Goal: Task Accomplishment & Management: Manage account settings

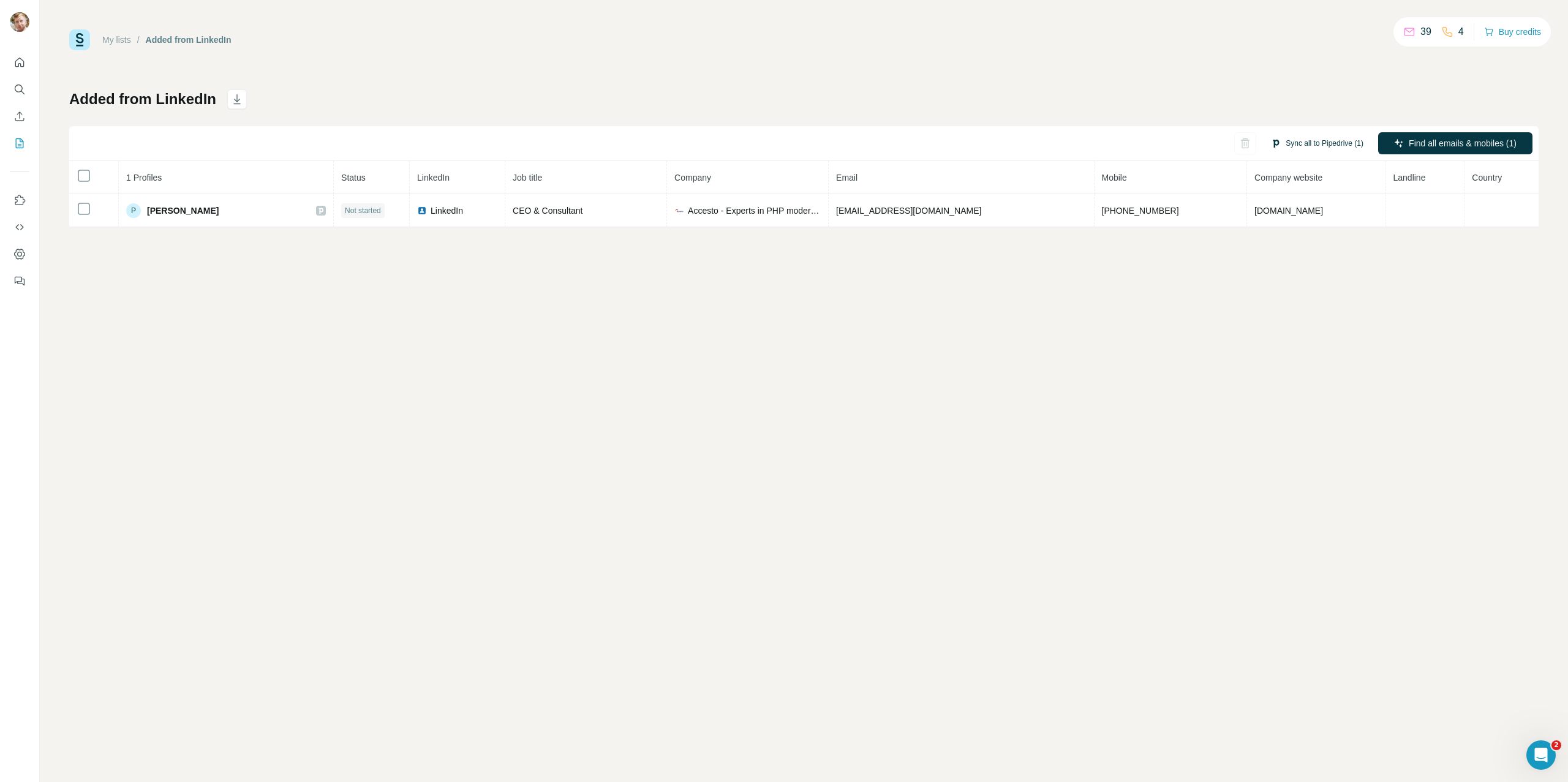
click at [1306, 145] on button "Sync all to Pipedrive (1)" at bounding box center [1318, 143] width 110 height 19
click at [1295, 229] on button "Sync all to Pipedrive" at bounding box center [1299, 235] width 136 height 24
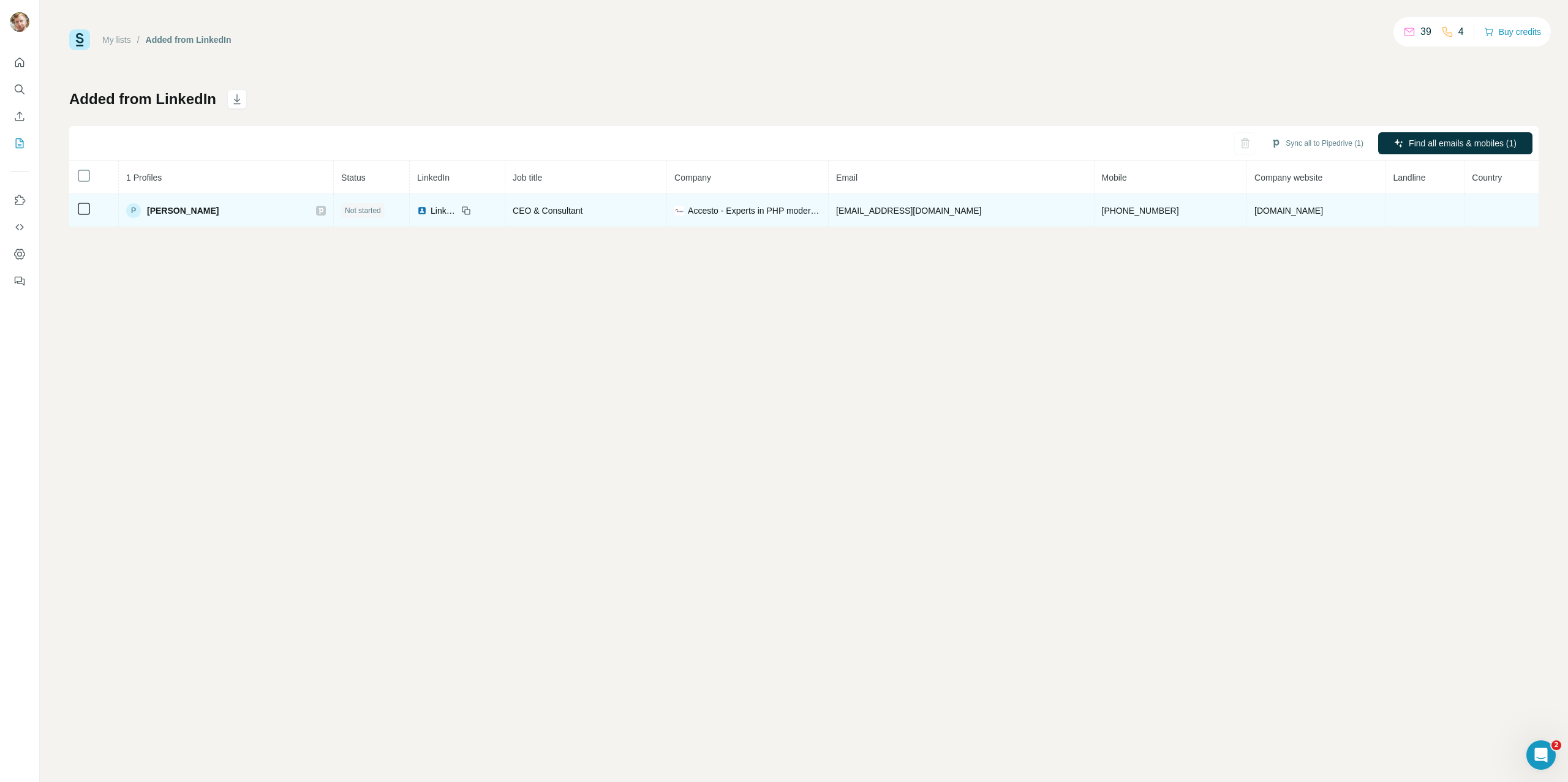
click at [201, 209] on span "Piotr Gołofit" at bounding box center [182, 211] width 72 height 13
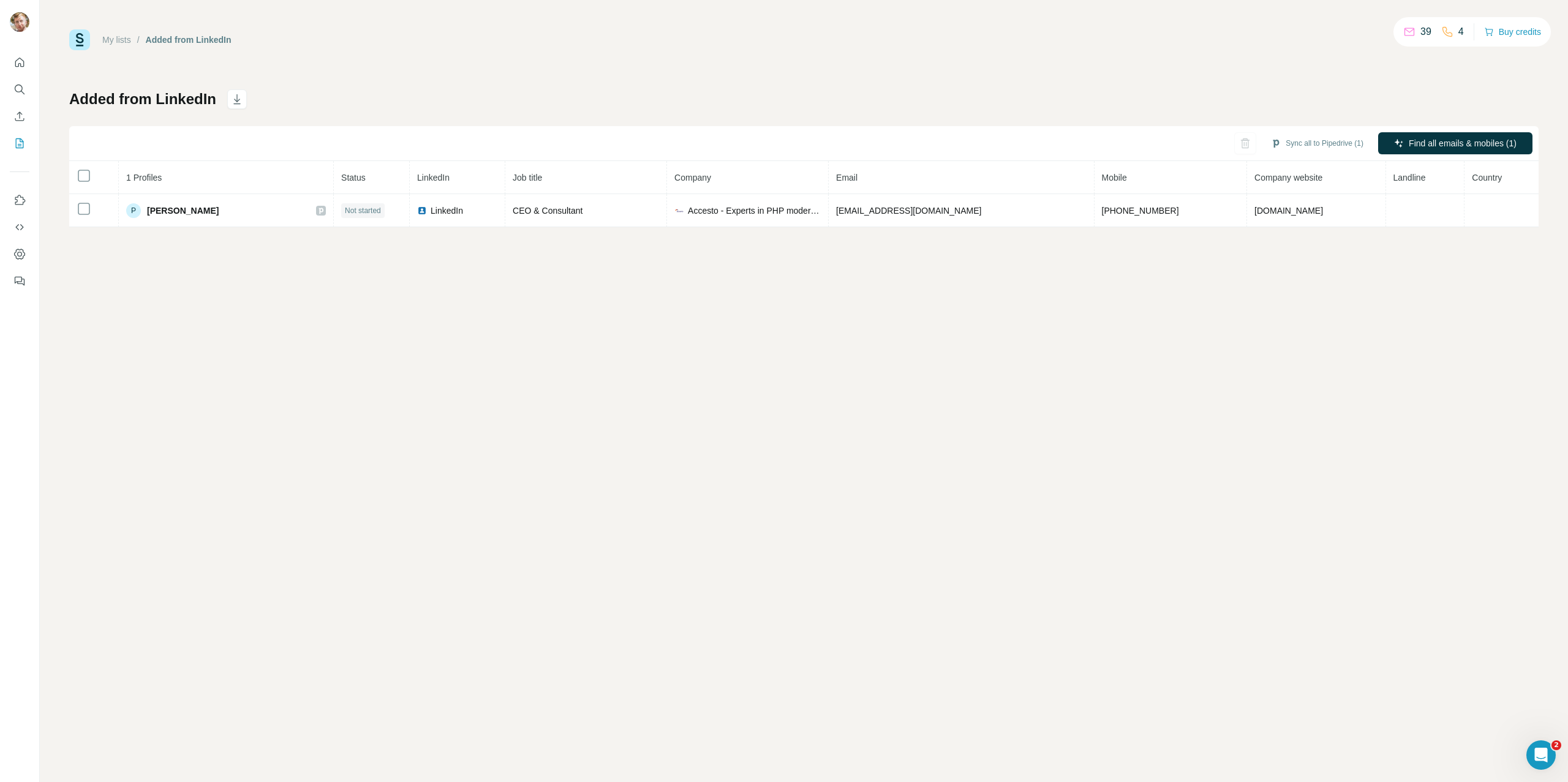
drag, startPoint x: 375, startPoint y: 212, endPoint x: 357, endPoint y: 249, distance: 41.1
click at [374, 212] on span "Not started" at bounding box center [362, 210] width 36 height 11
click at [1243, 140] on icon "button" at bounding box center [1245, 139] width 5 height 3
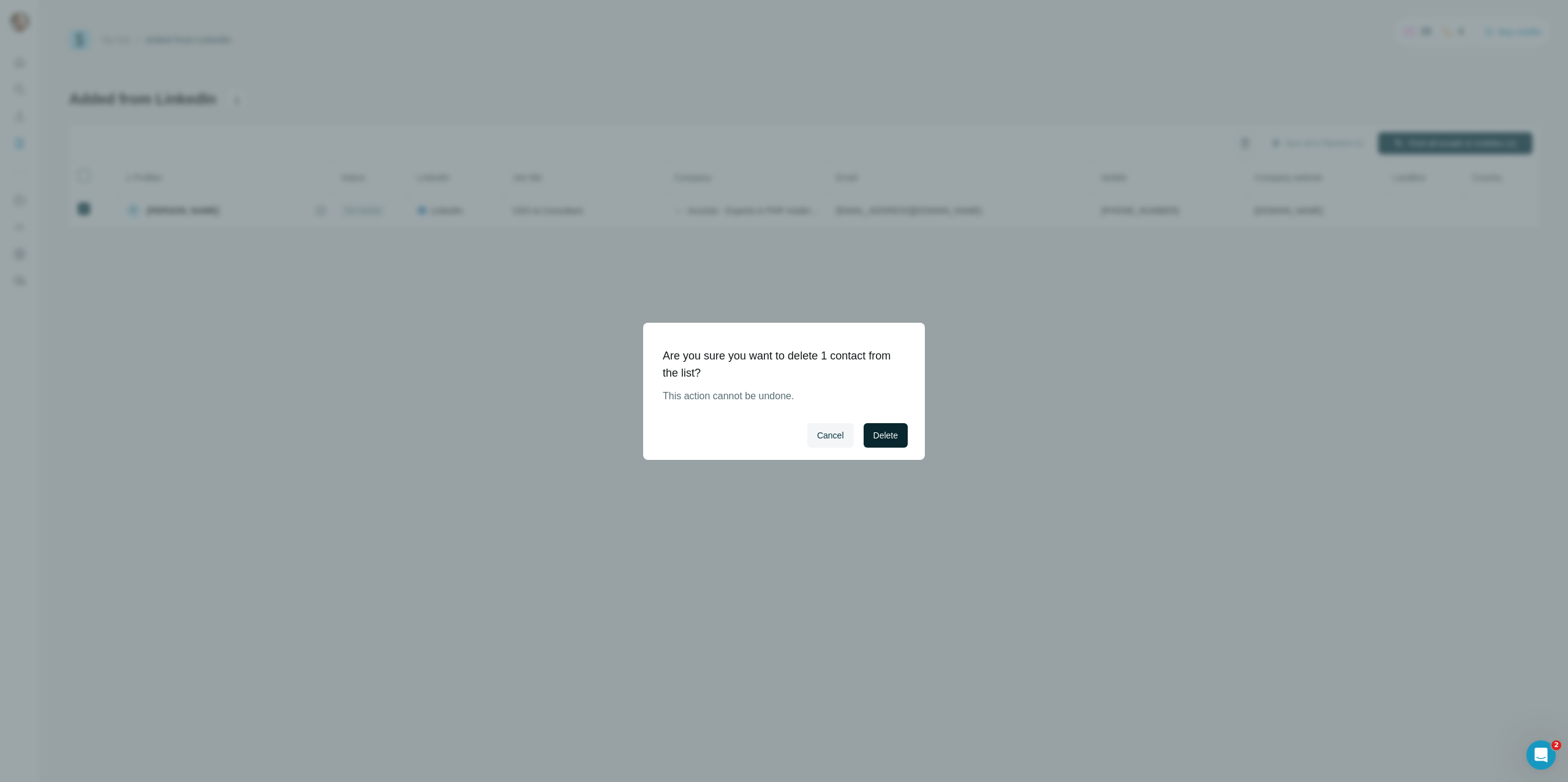
click at [876, 436] on span "Delete" at bounding box center [885, 435] width 24 height 13
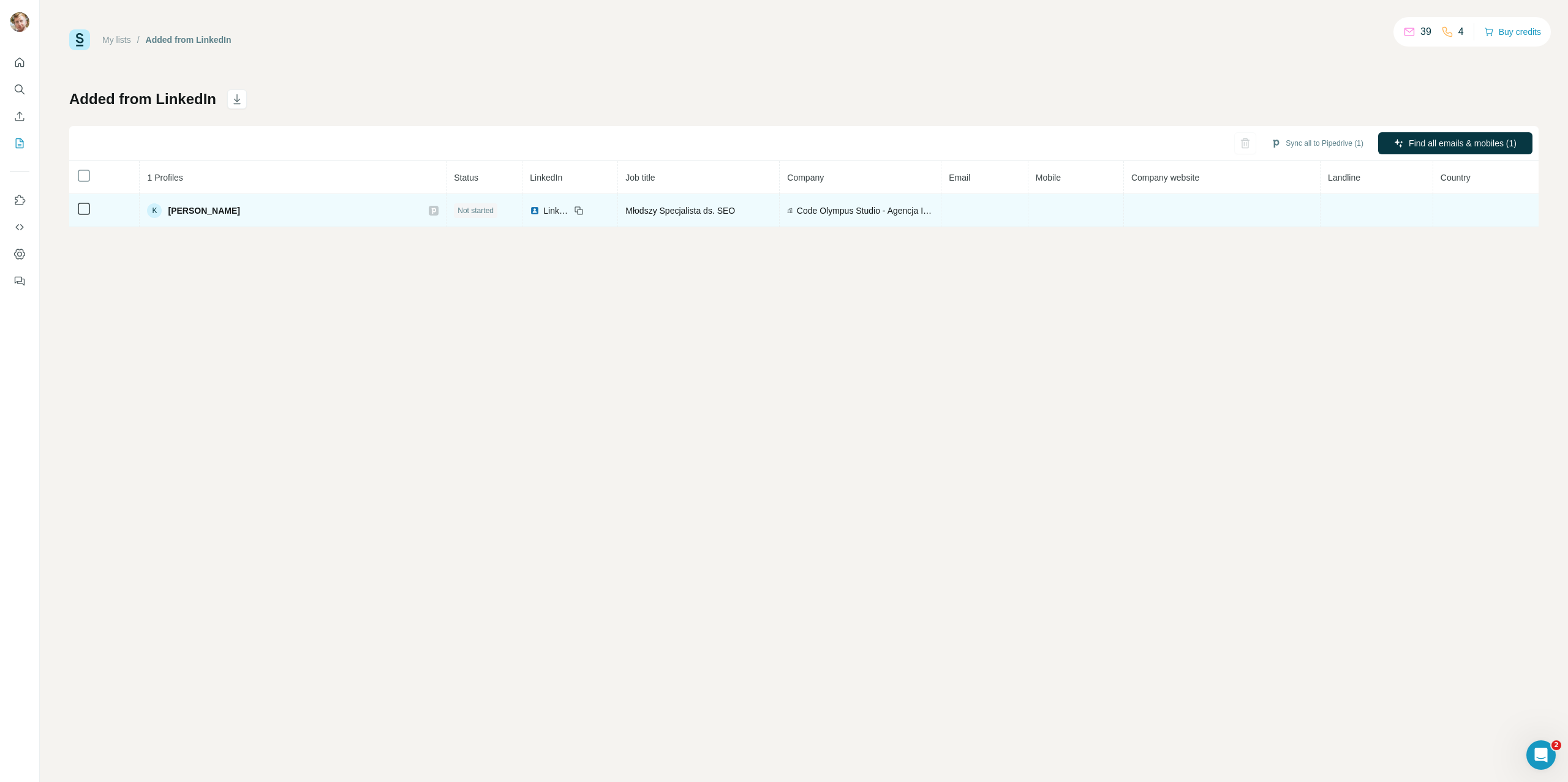
click at [81, 215] on icon at bounding box center [83, 208] width 14 height 14
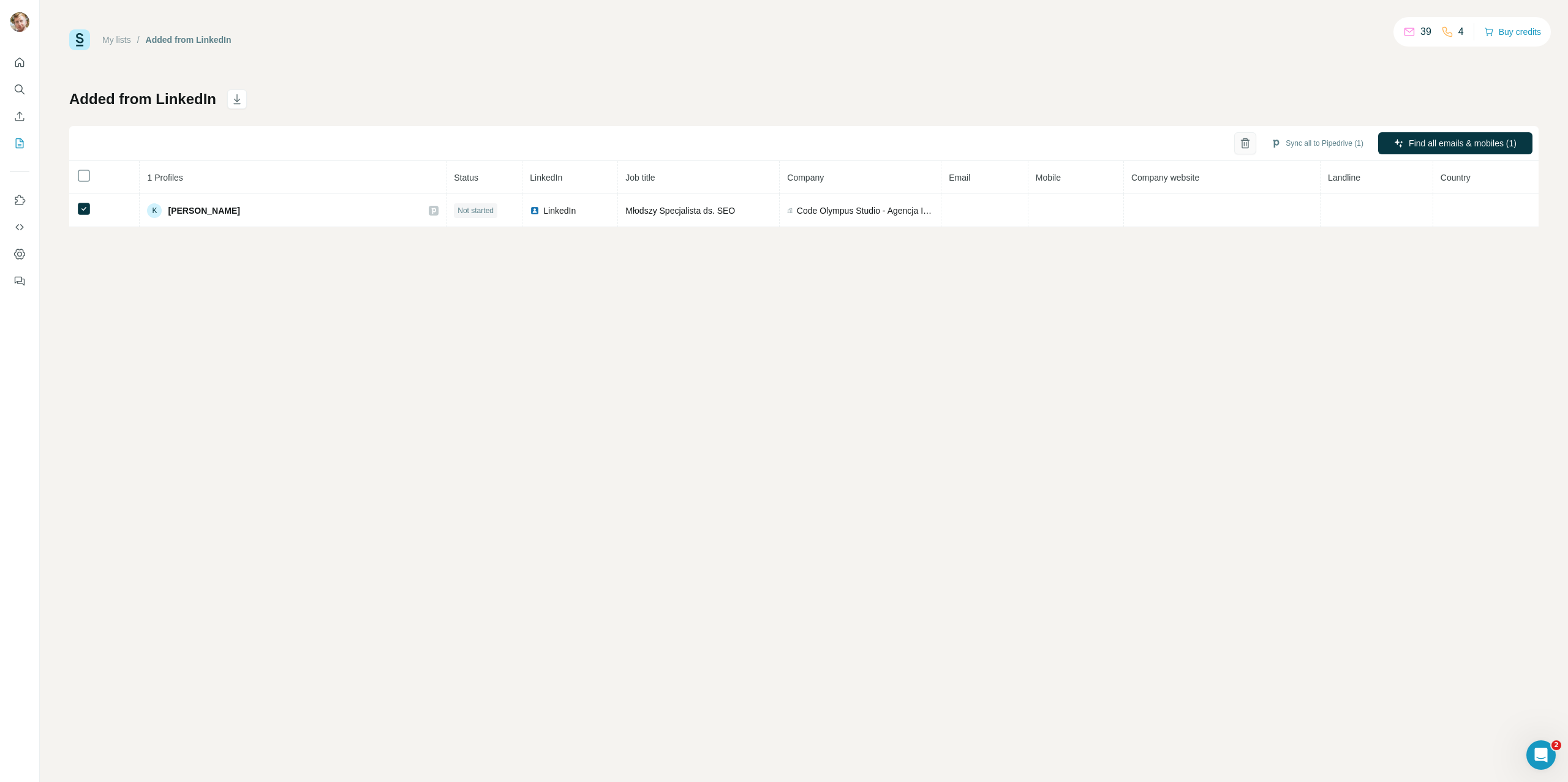
click at [1241, 141] on icon "button" at bounding box center [1245, 143] width 13 height 13
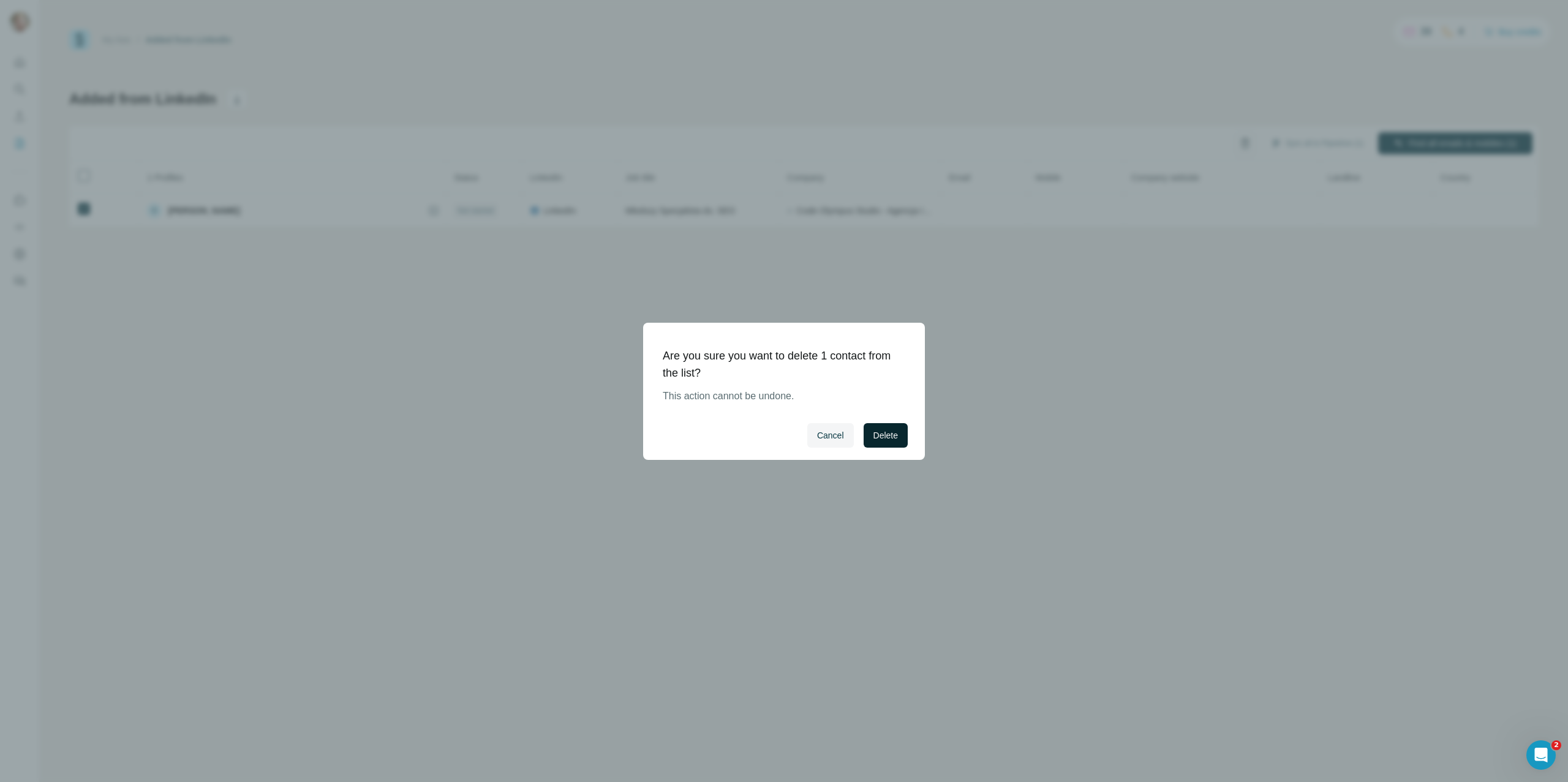
click at [886, 438] on span "Delete" at bounding box center [885, 435] width 24 height 13
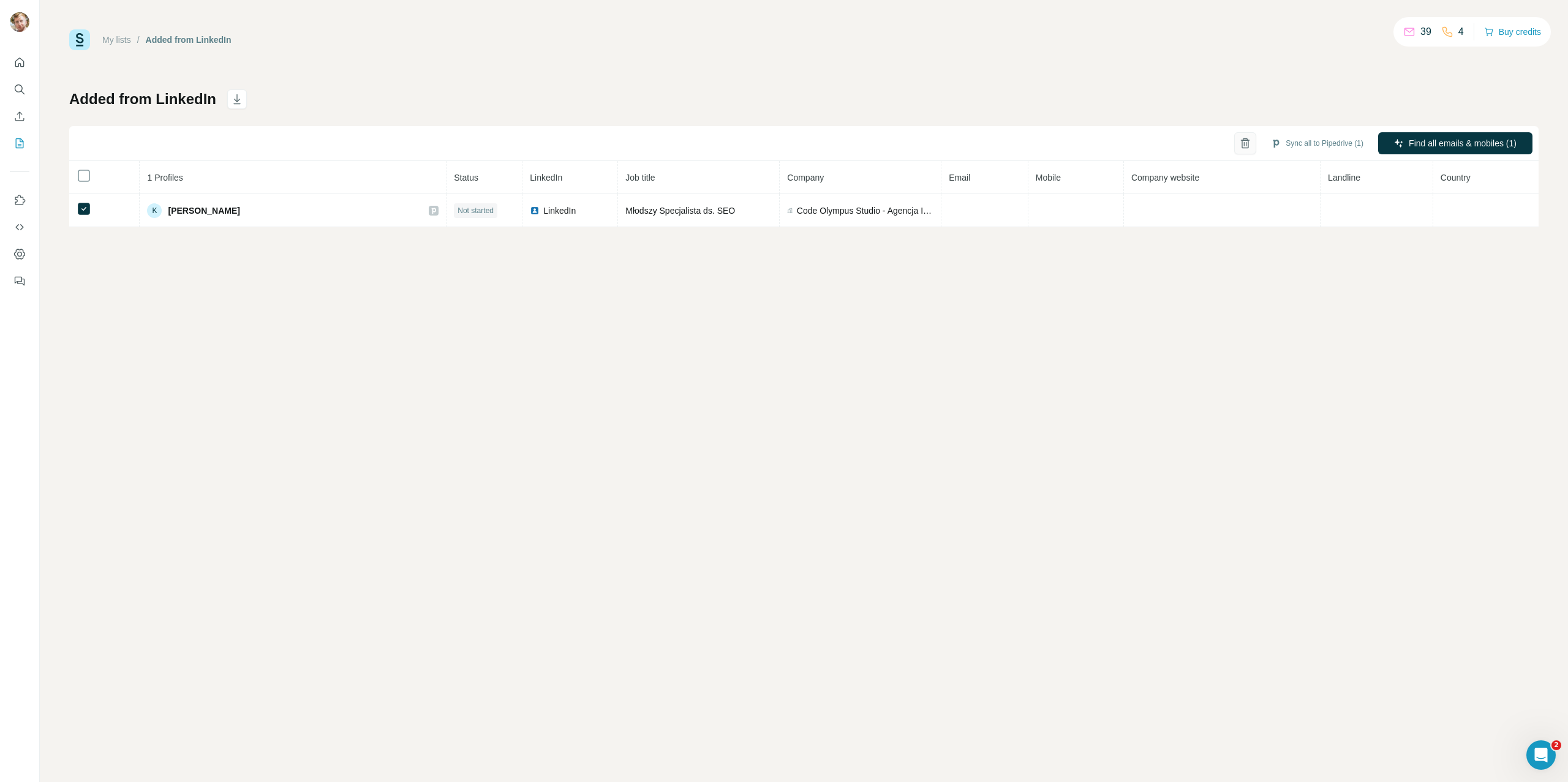
click at [1239, 146] on icon "button" at bounding box center [1245, 143] width 13 height 13
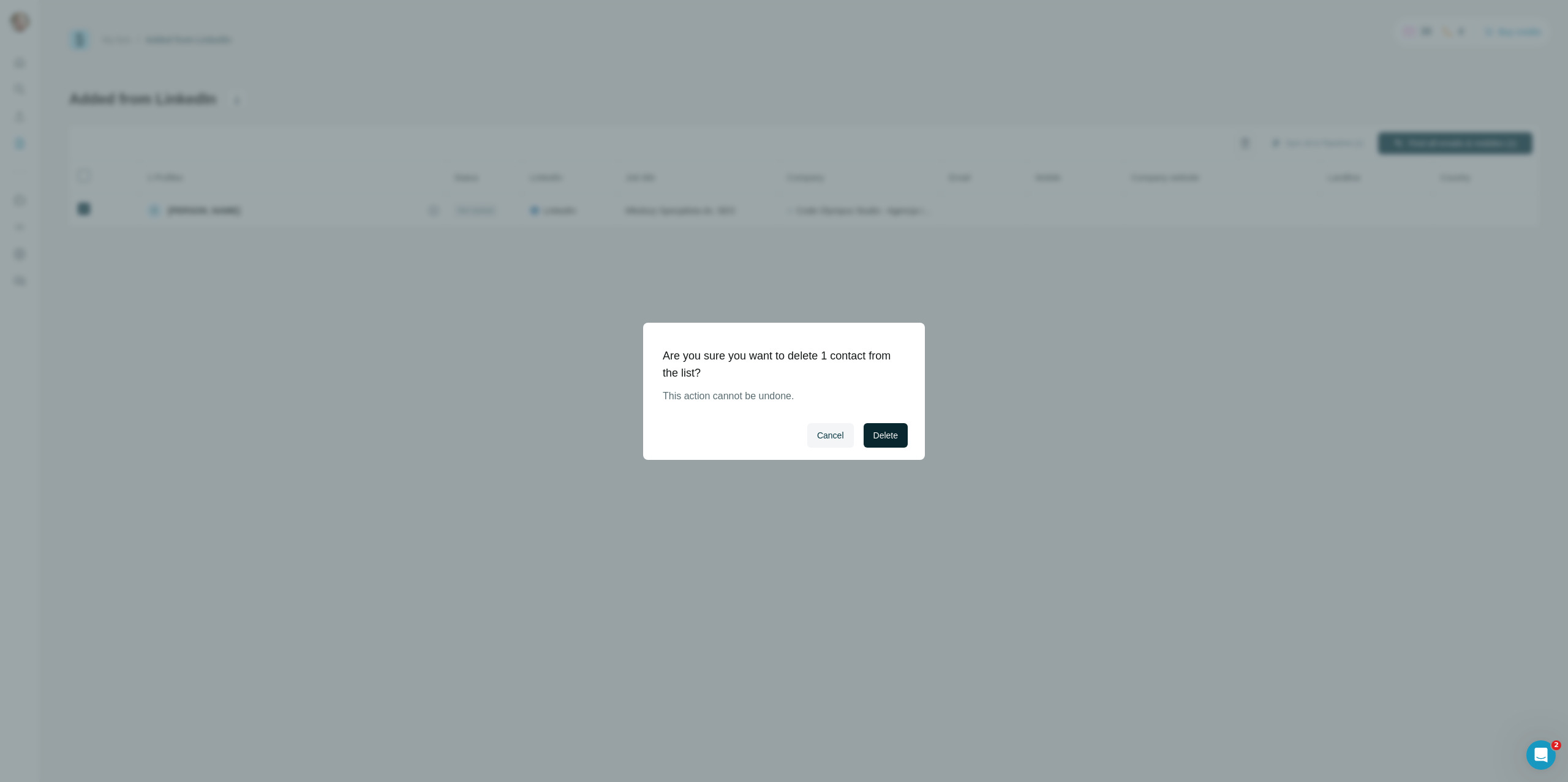
click at [879, 428] on button "Delete" at bounding box center [886, 435] width 44 height 24
